Goal: Transaction & Acquisition: Obtain resource

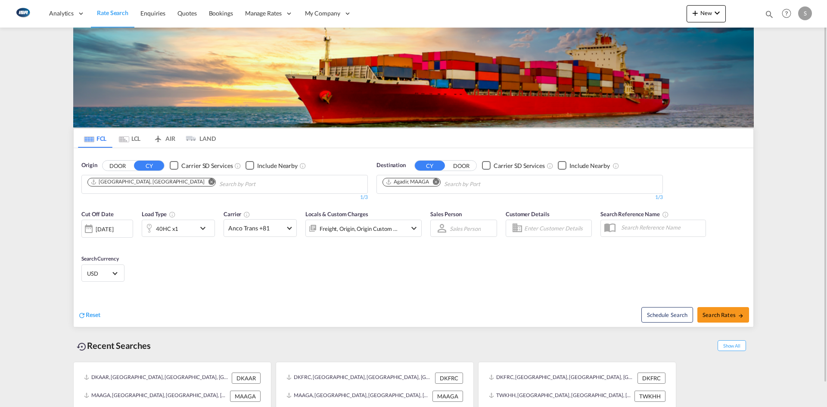
click at [439, 181] on md-icon "Remove" at bounding box center [436, 181] width 6 height 6
click at [436, 180] on body "Analytics Reports Dashboard Rate Search Enquiries Quotes Bookings" at bounding box center [413, 203] width 827 height 407
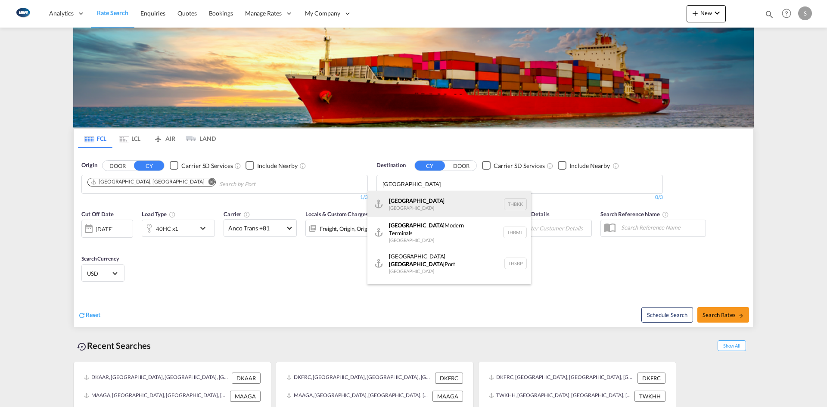
type input "[GEOGRAPHIC_DATA]"
click at [447, 199] on div "[GEOGRAPHIC_DATA] [GEOGRAPHIC_DATA] THBKK" at bounding box center [449, 204] width 164 height 26
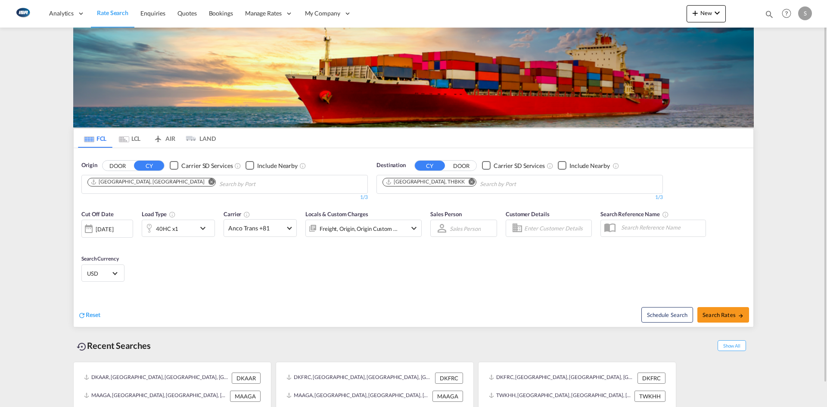
click at [199, 229] on md-icon "icon-chevron-down" at bounding box center [205, 228] width 15 height 10
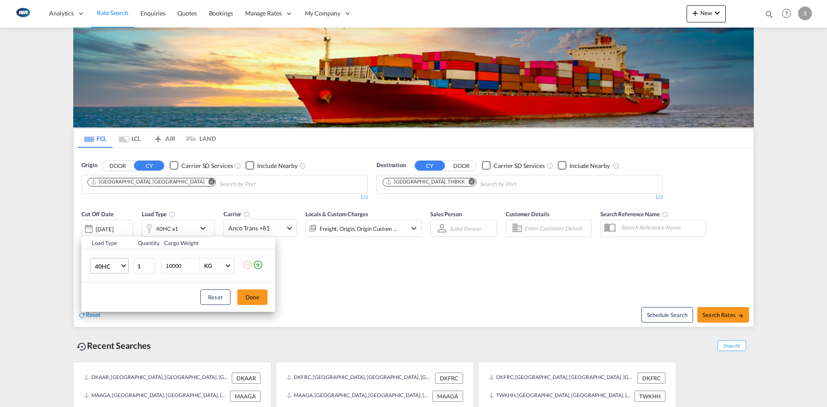
click at [118, 267] on span "40HC" at bounding box center [107, 266] width 25 height 9
click at [108, 221] on div "20GP" at bounding box center [102, 225] width 15 height 9
click at [256, 299] on button "Done" at bounding box center [252, 297] width 30 height 16
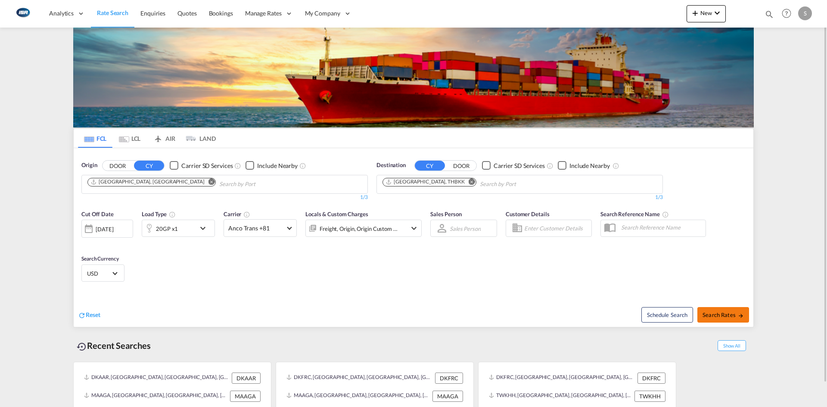
click at [720, 311] on button "Search Rates" at bounding box center [723, 315] width 52 height 16
type input "DKAAR to THBKK / [DATE]"
